Goal: Task Accomplishment & Management: Manage account settings

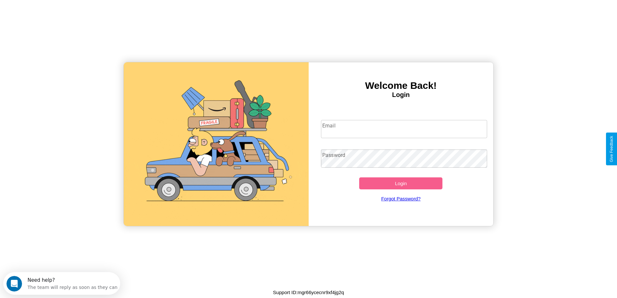
click at [404, 129] on input "Email" at bounding box center [404, 129] width 166 height 18
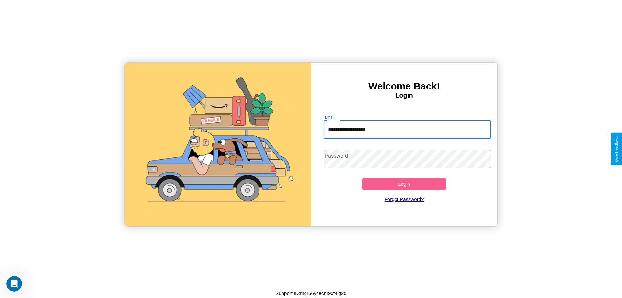
type input "**********"
click at [404, 184] on button "Login" at bounding box center [404, 184] width 84 height 12
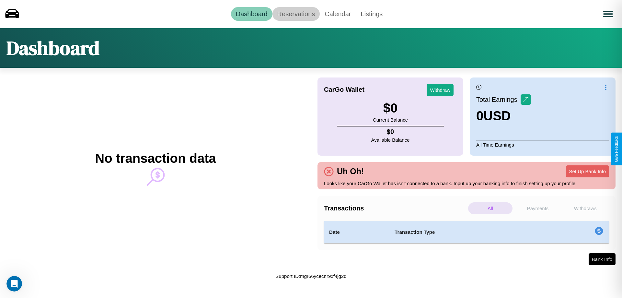
click at [296, 14] on link "Reservations" at bounding box center [296, 14] width 48 height 14
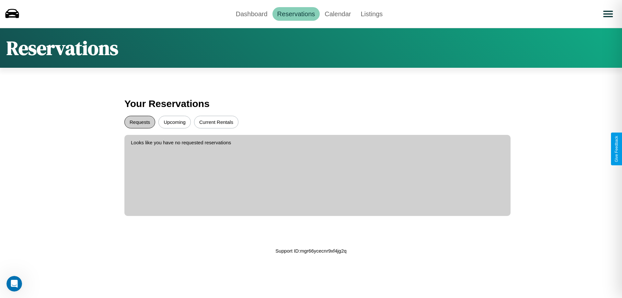
click at [140, 122] on button "Requests" at bounding box center [139, 122] width 31 height 13
click at [216, 122] on button "Current Rentals" at bounding box center [216, 122] width 44 height 13
